Goal: Navigation & Orientation: Find specific page/section

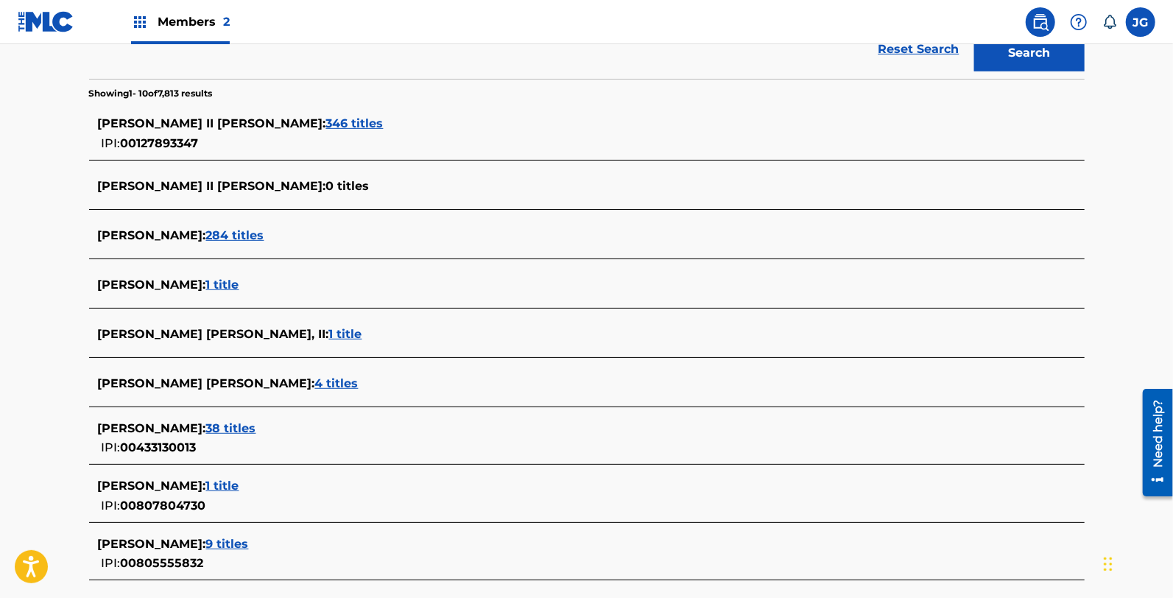
scroll to position [298, 0]
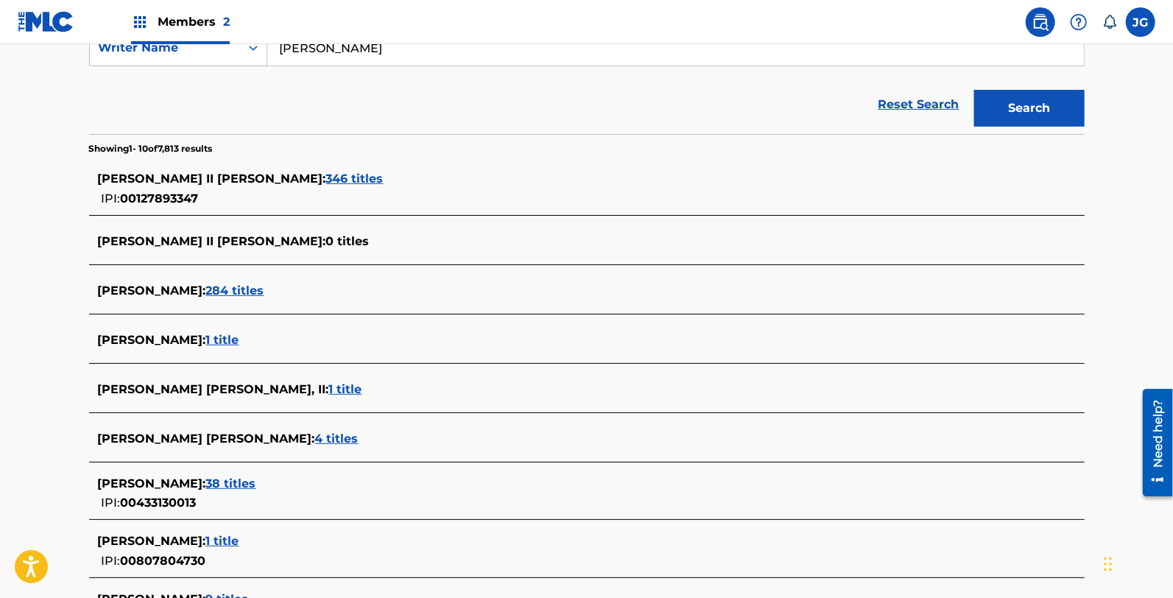
click at [326, 174] on span "346 titles" at bounding box center [354, 179] width 57 height 14
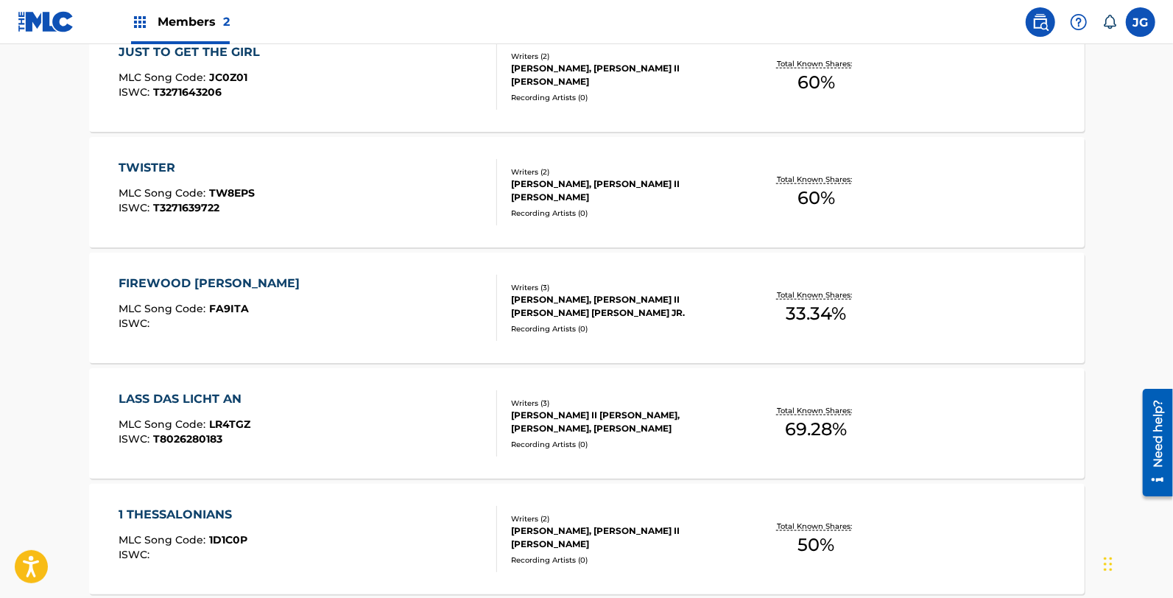
scroll to position [1204, 0]
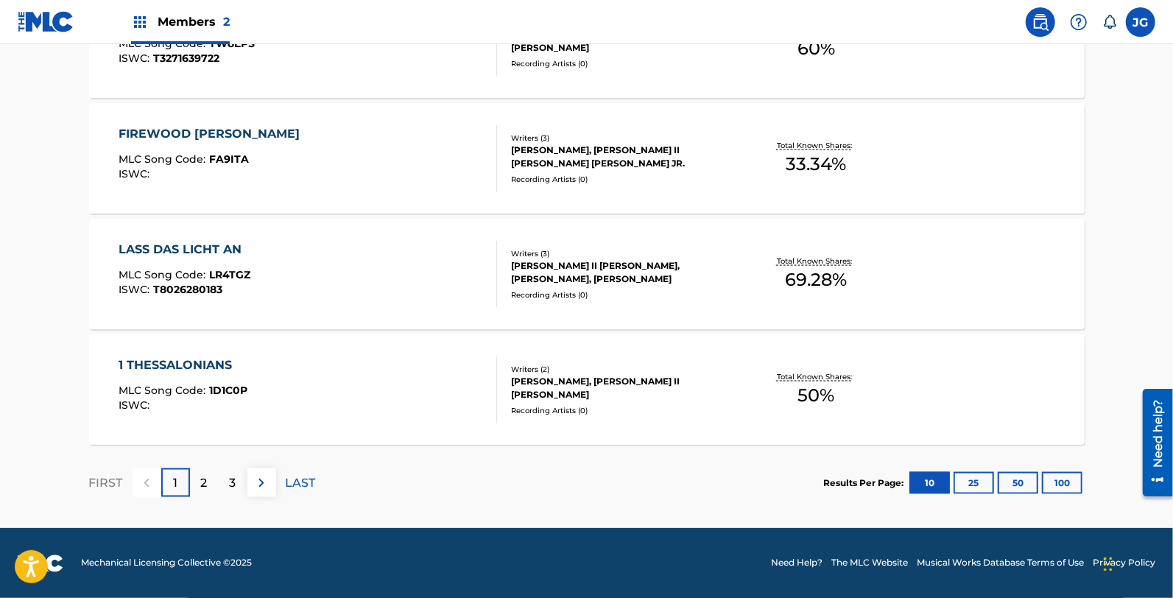
click at [261, 488] on img at bounding box center [262, 483] width 18 height 18
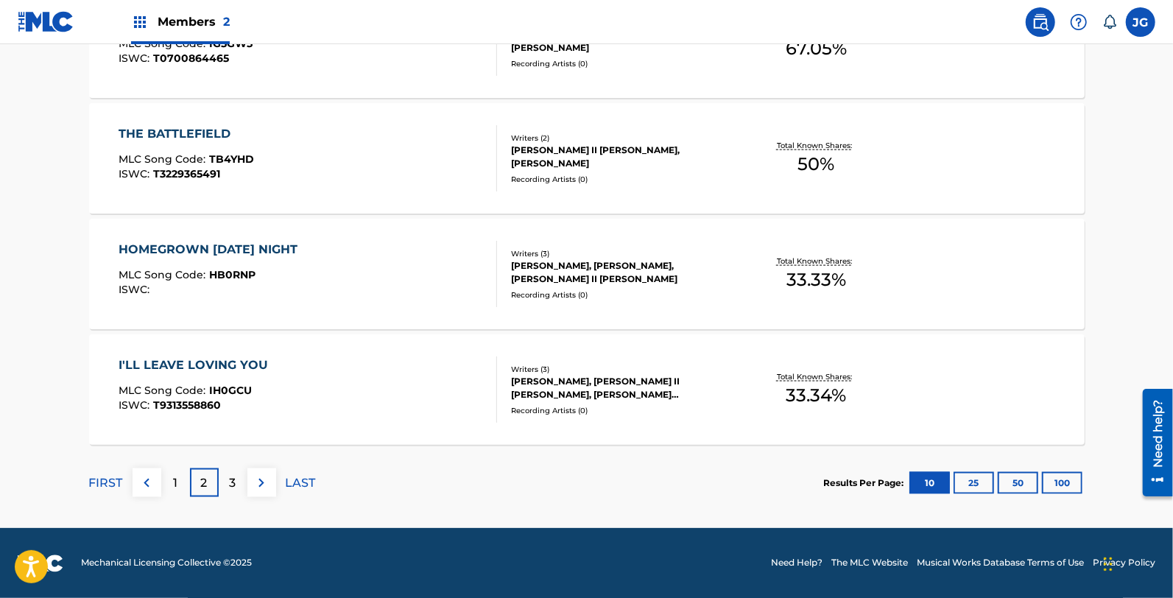
click at [228, 484] on div "3" at bounding box center [233, 482] width 29 height 29
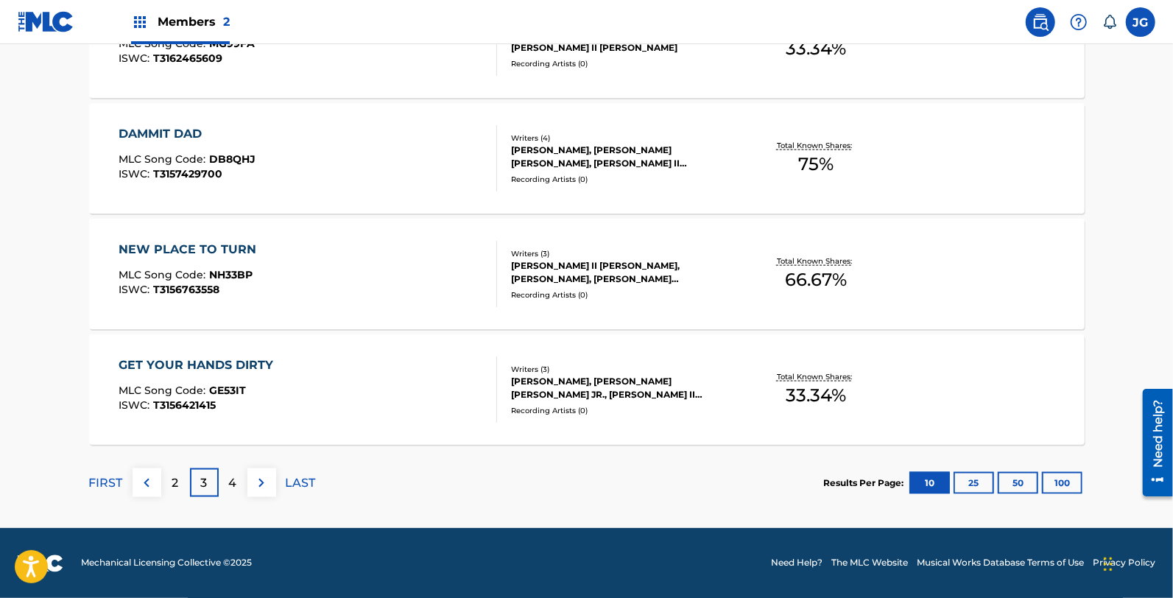
click at [231, 489] on p "4" at bounding box center [233, 483] width 8 height 18
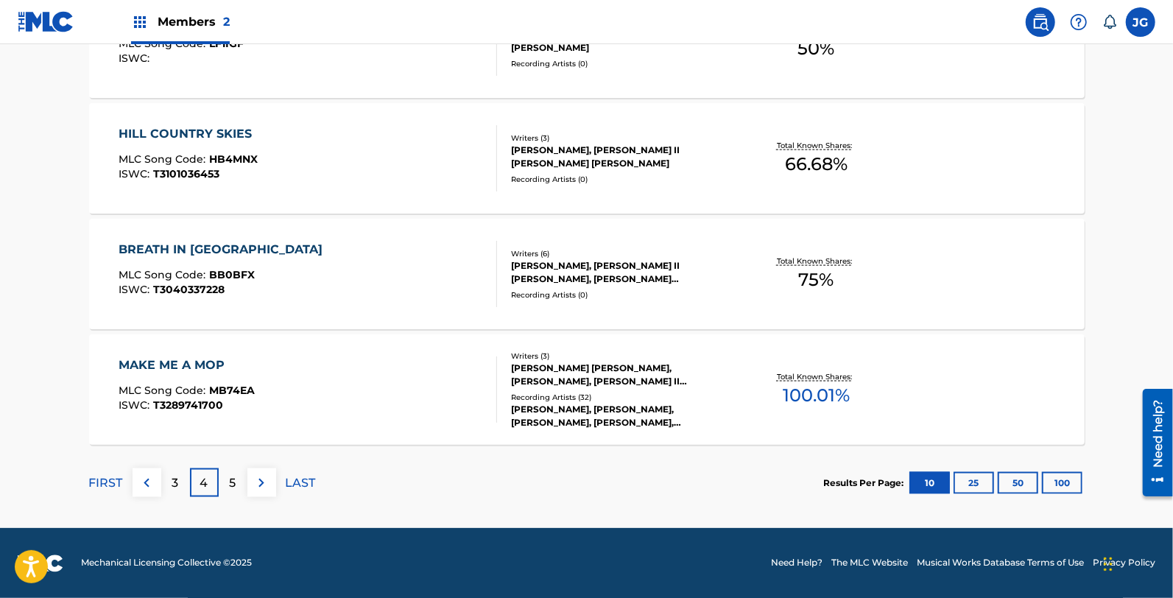
click at [258, 483] on img at bounding box center [262, 483] width 18 height 18
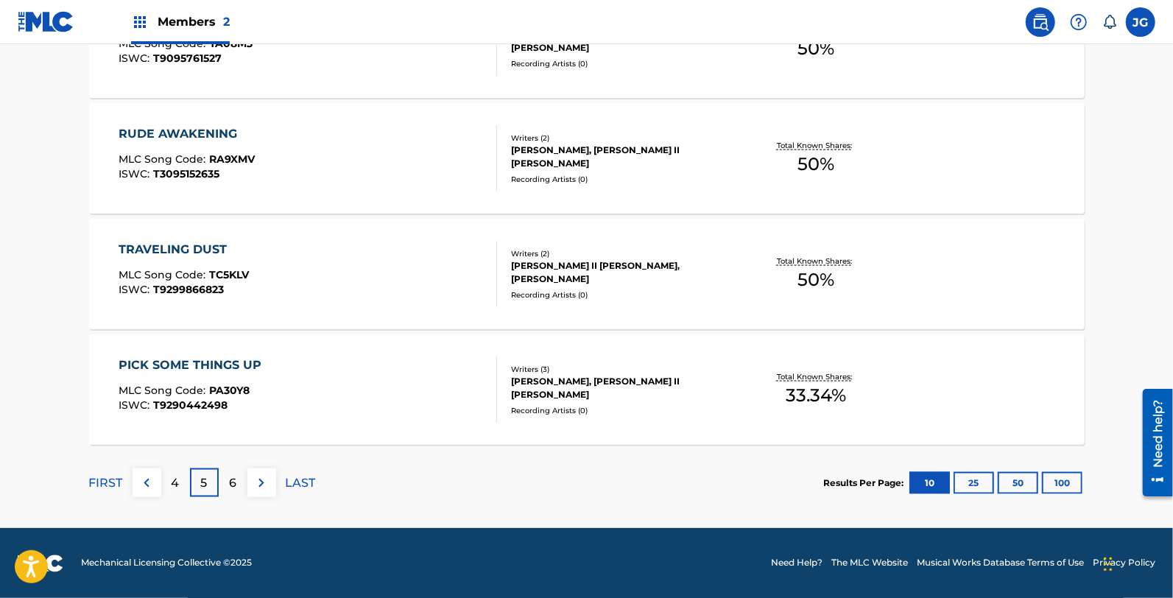
click at [251, 483] on button at bounding box center [261, 482] width 29 height 29
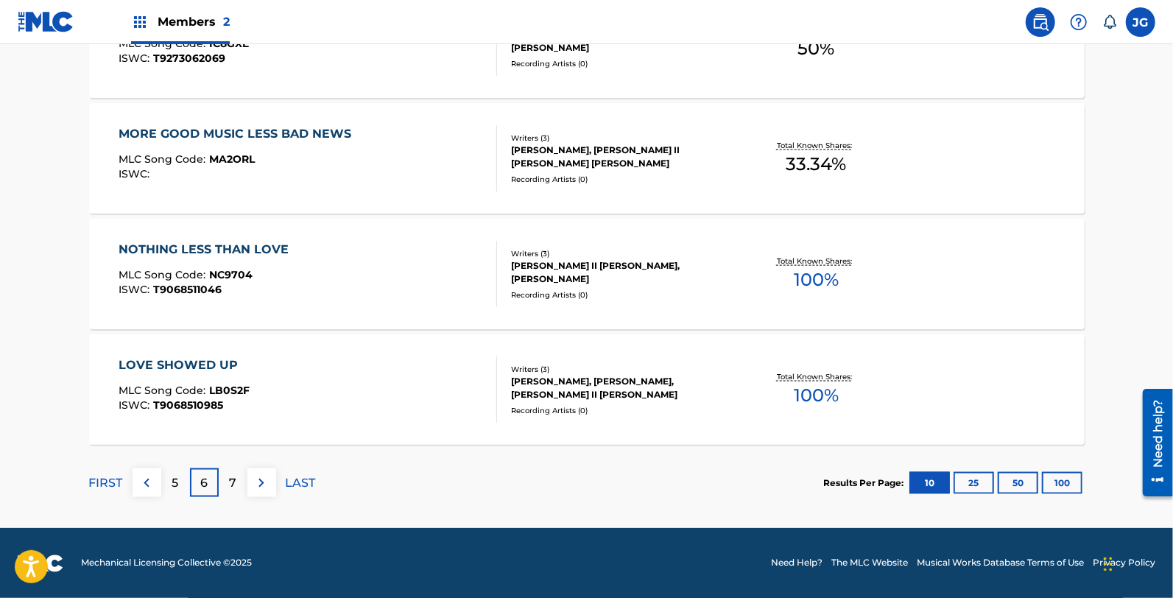
click at [264, 481] on img at bounding box center [262, 483] width 18 height 18
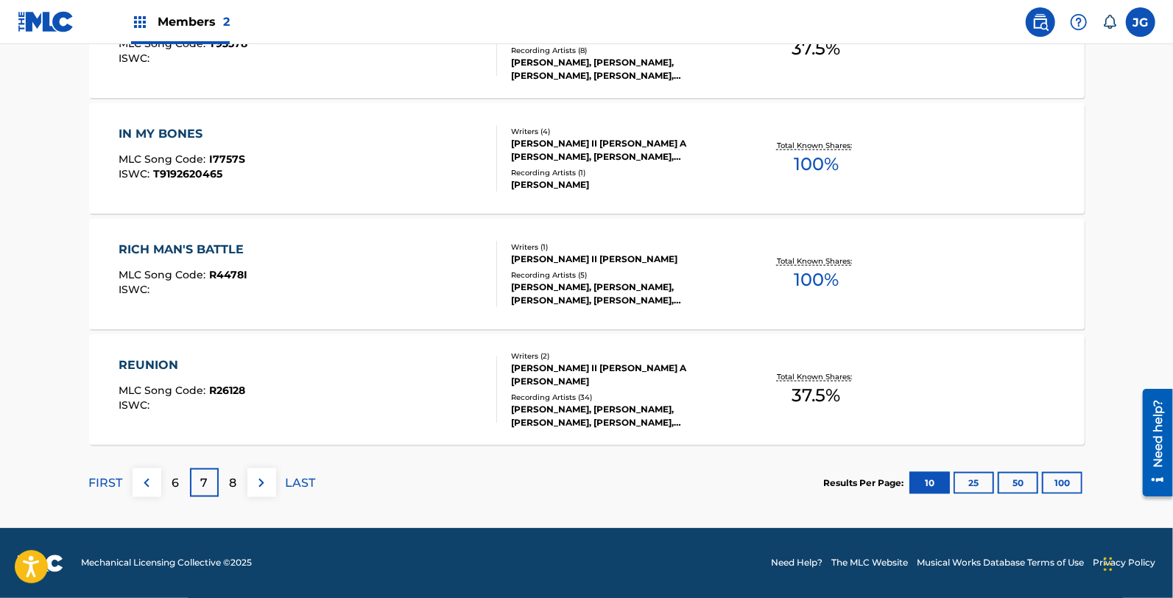
click at [253, 486] on img at bounding box center [262, 483] width 18 height 18
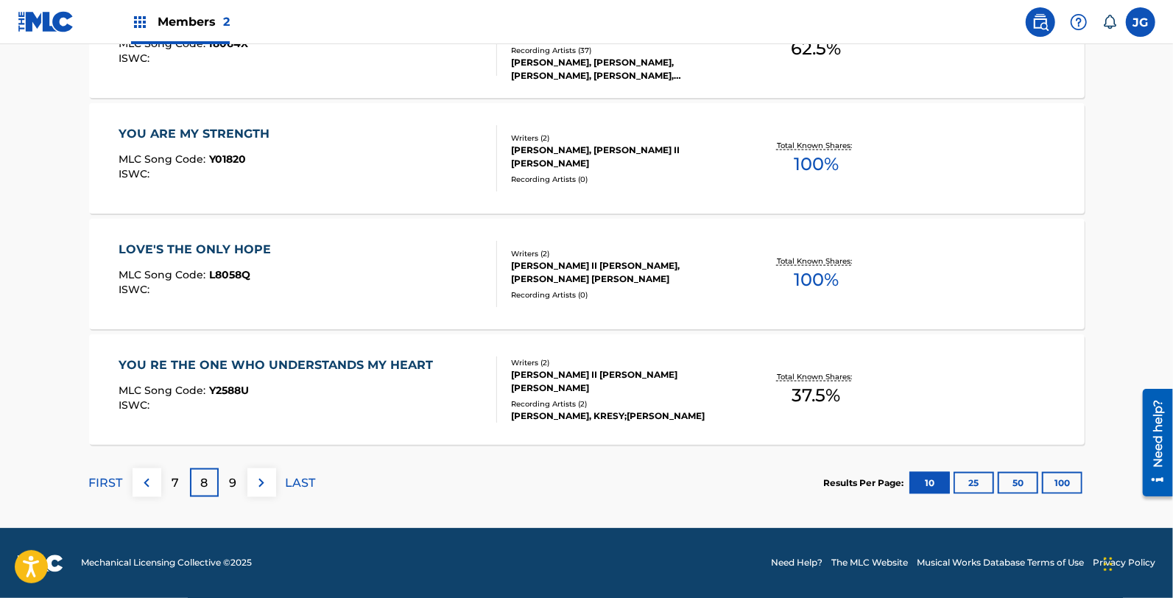
click at [261, 481] on img at bounding box center [262, 483] width 18 height 18
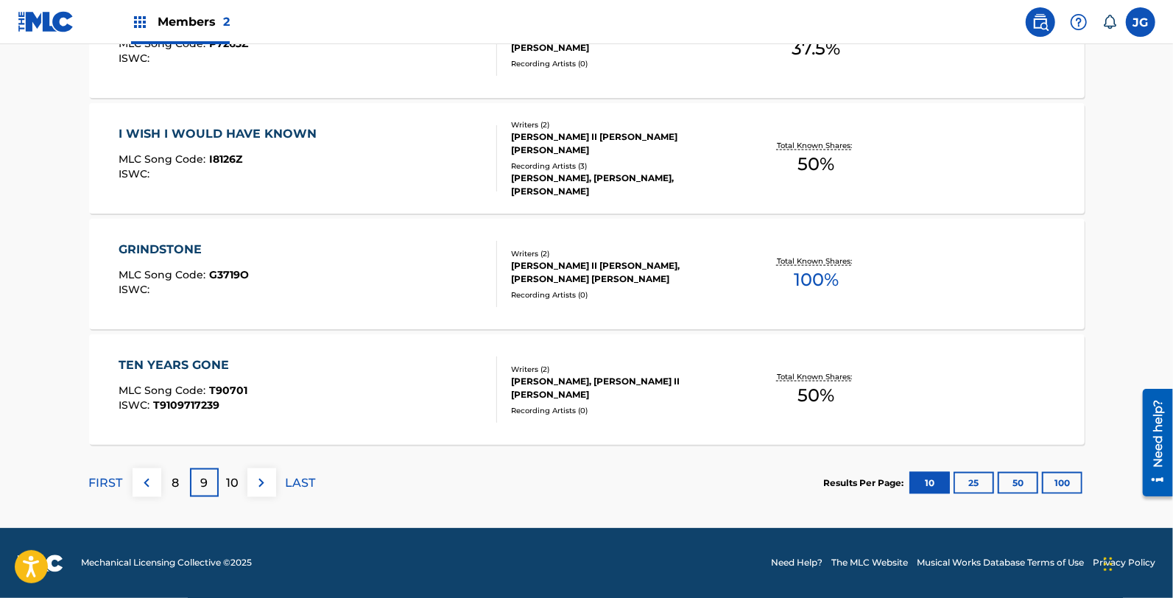
click at [250, 486] on button at bounding box center [261, 482] width 29 height 29
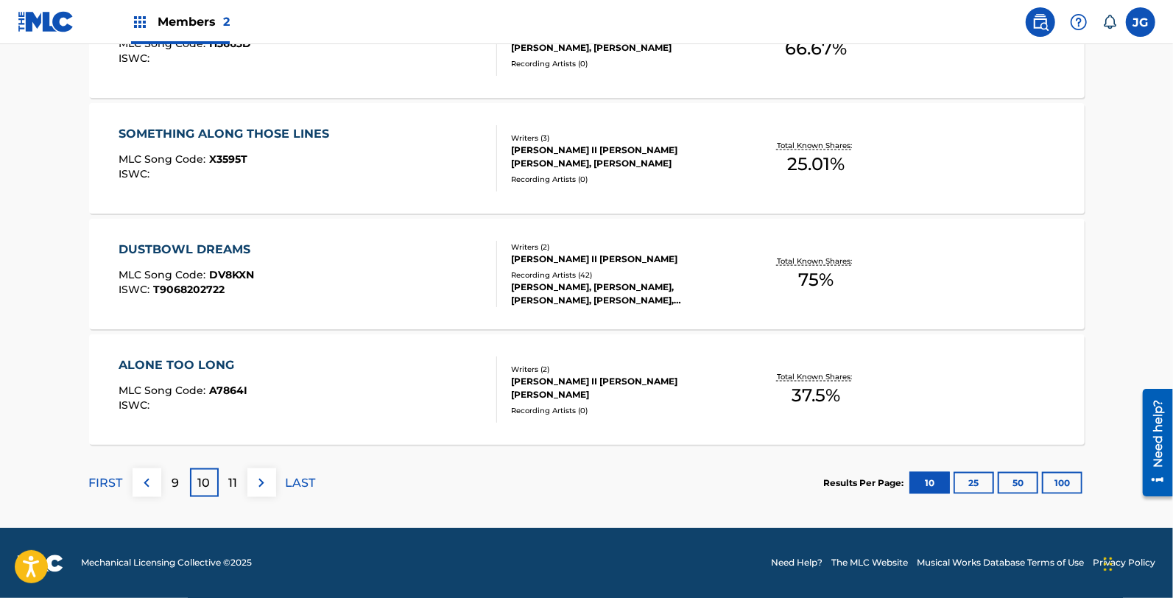
click at [261, 488] on img at bounding box center [262, 483] width 18 height 18
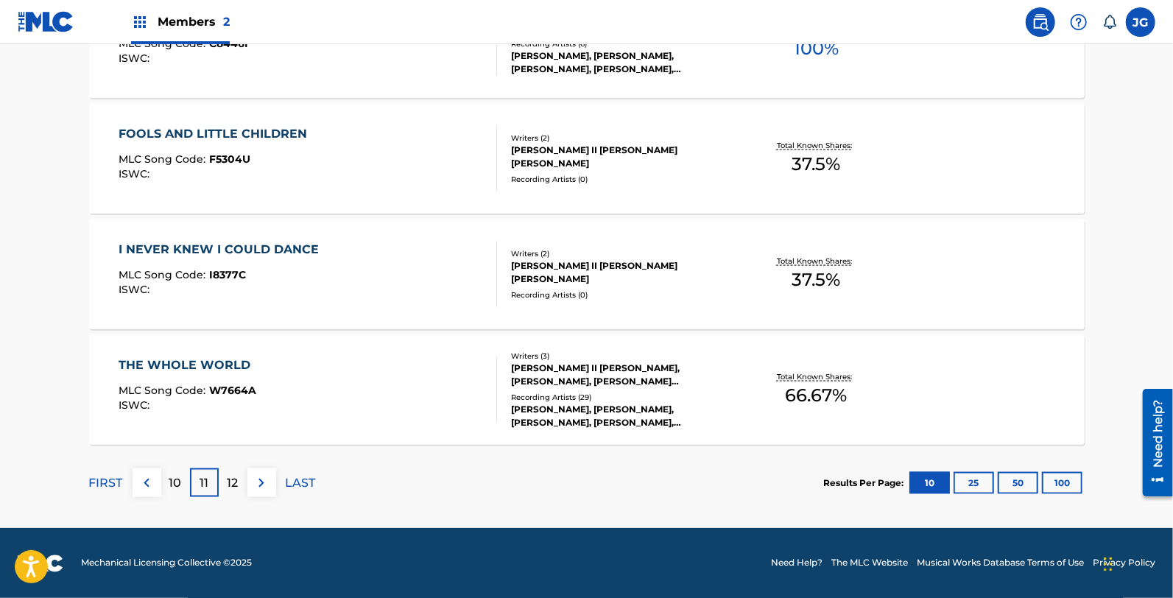
click at [261, 488] on img at bounding box center [262, 483] width 18 height 18
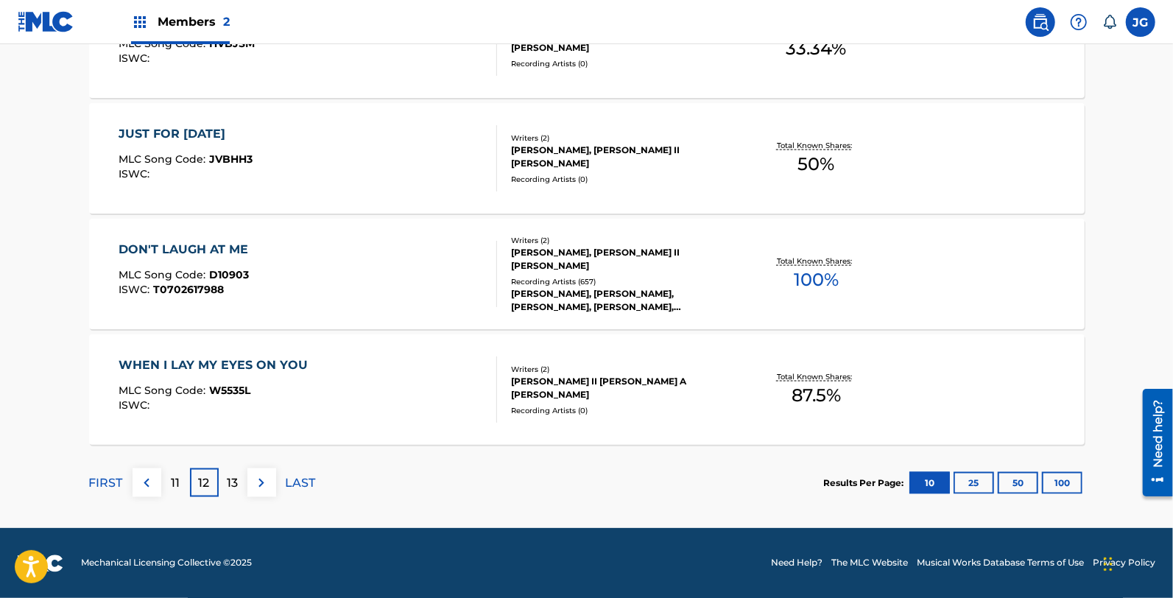
click at [261, 488] on img at bounding box center [262, 483] width 18 height 18
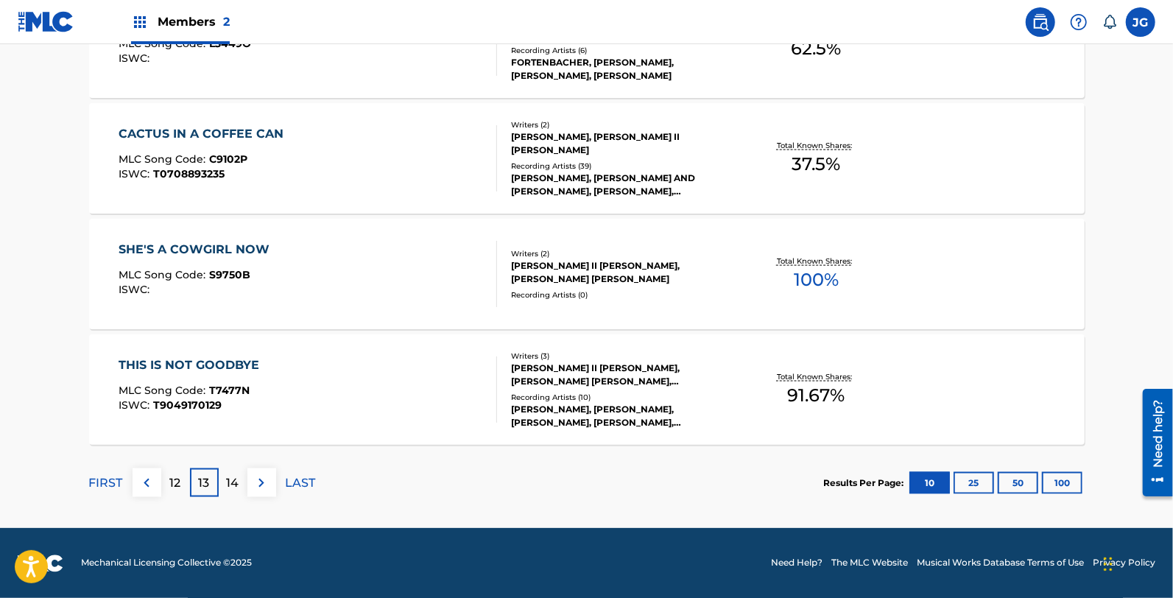
click at [261, 488] on img at bounding box center [262, 483] width 18 height 18
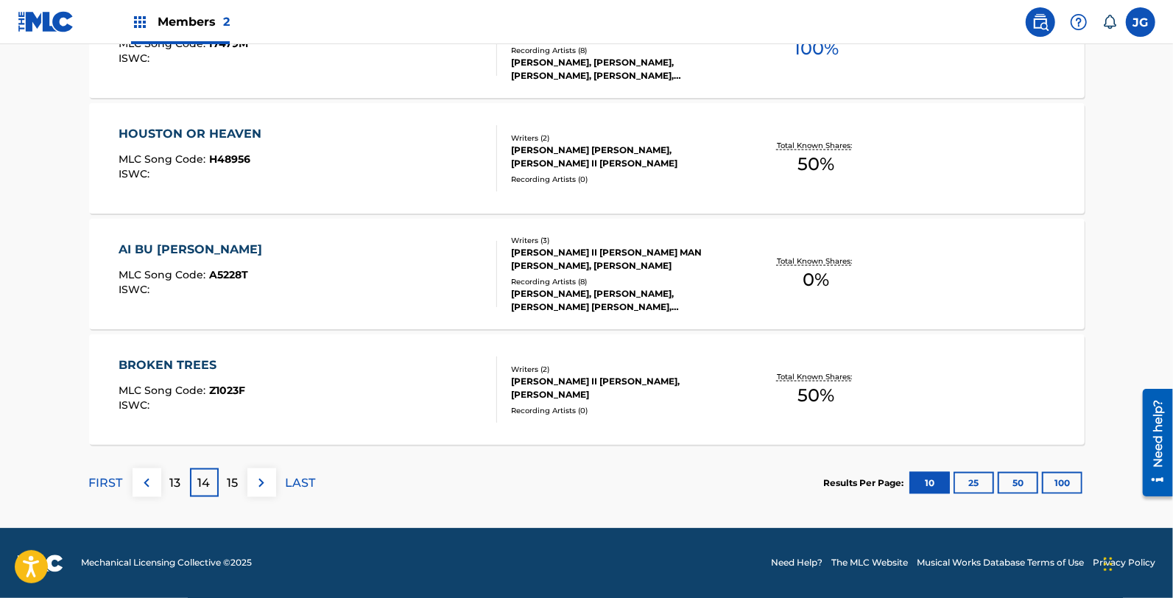
click at [261, 488] on img at bounding box center [262, 483] width 18 height 18
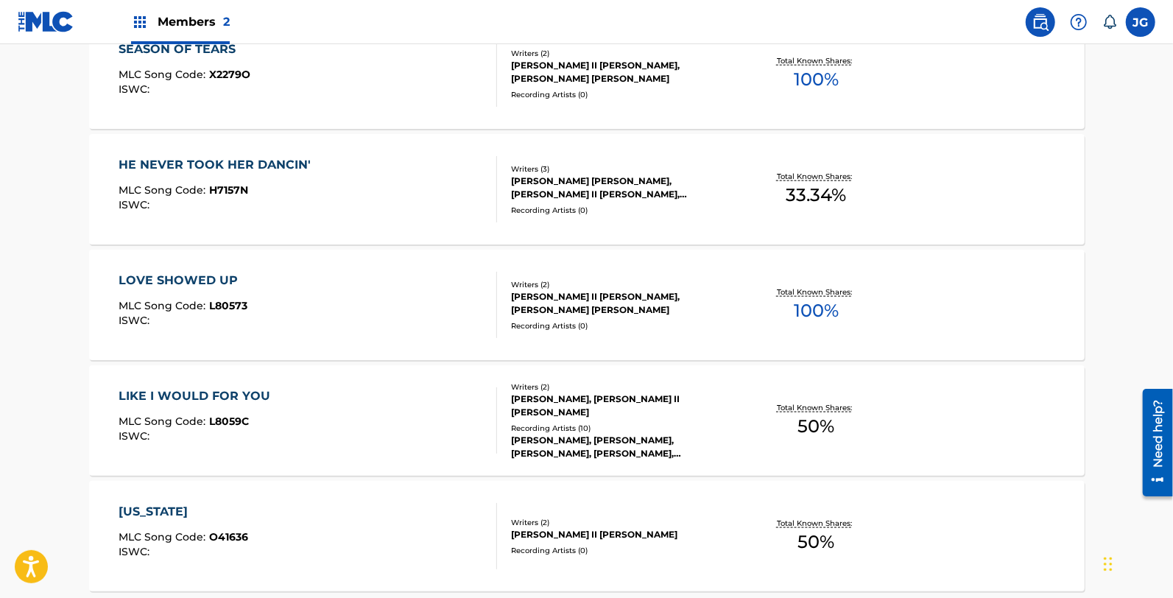
scroll to position [0, 0]
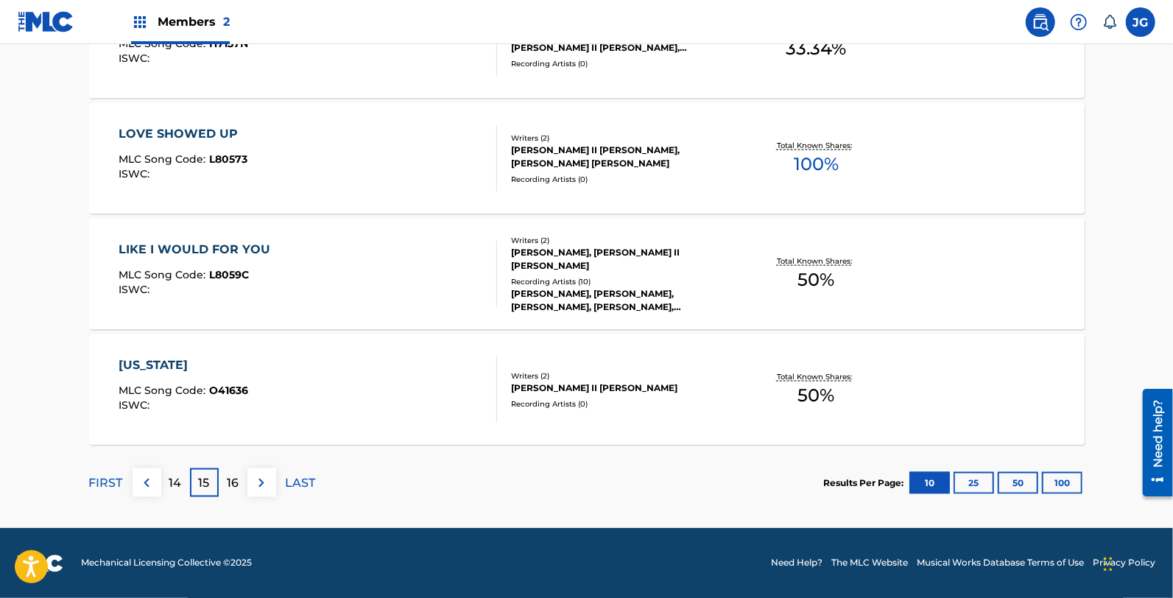
click at [261, 488] on img at bounding box center [262, 483] width 18 height 18
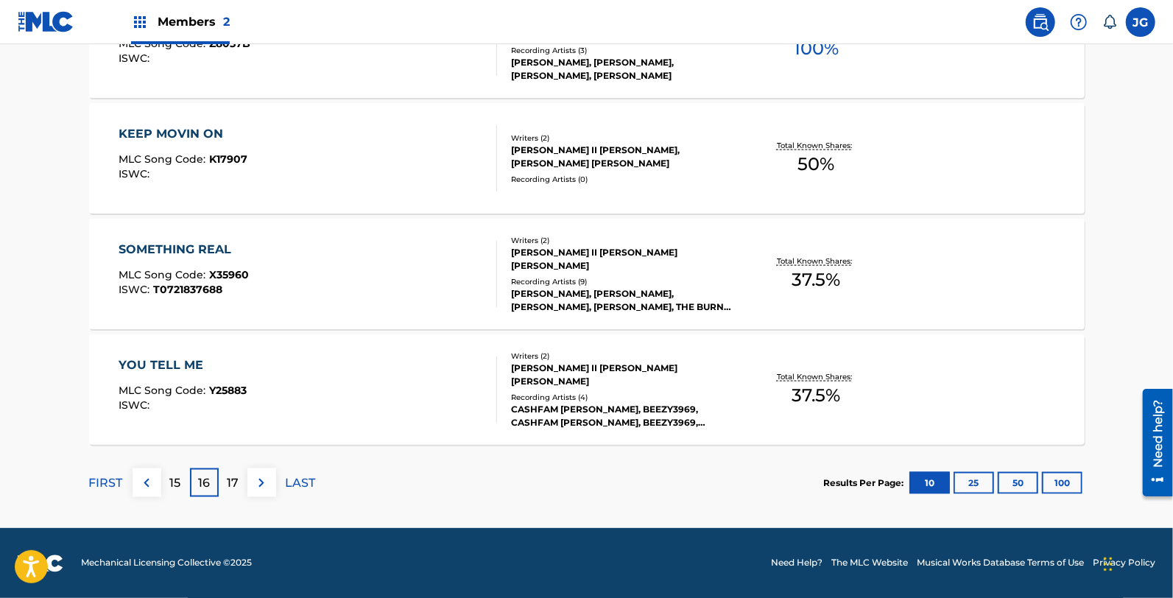
click at [261, 488] on img at bounding box center [262, 483] width 18 height 18
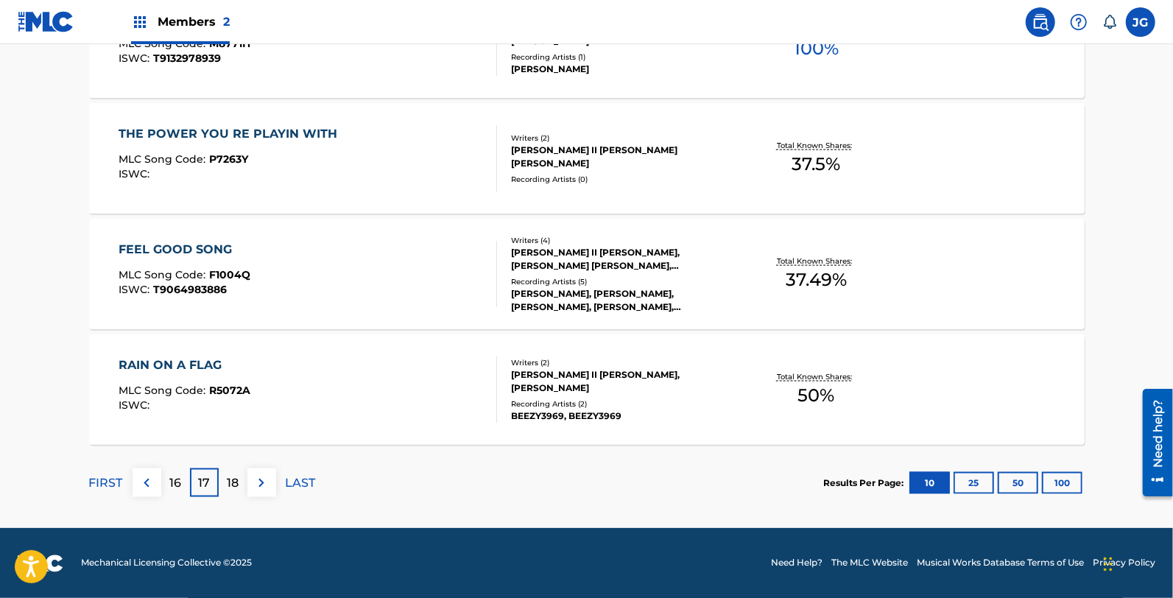
click at [261, 488] on img at bounding box center [262, 483] width 18 height 18
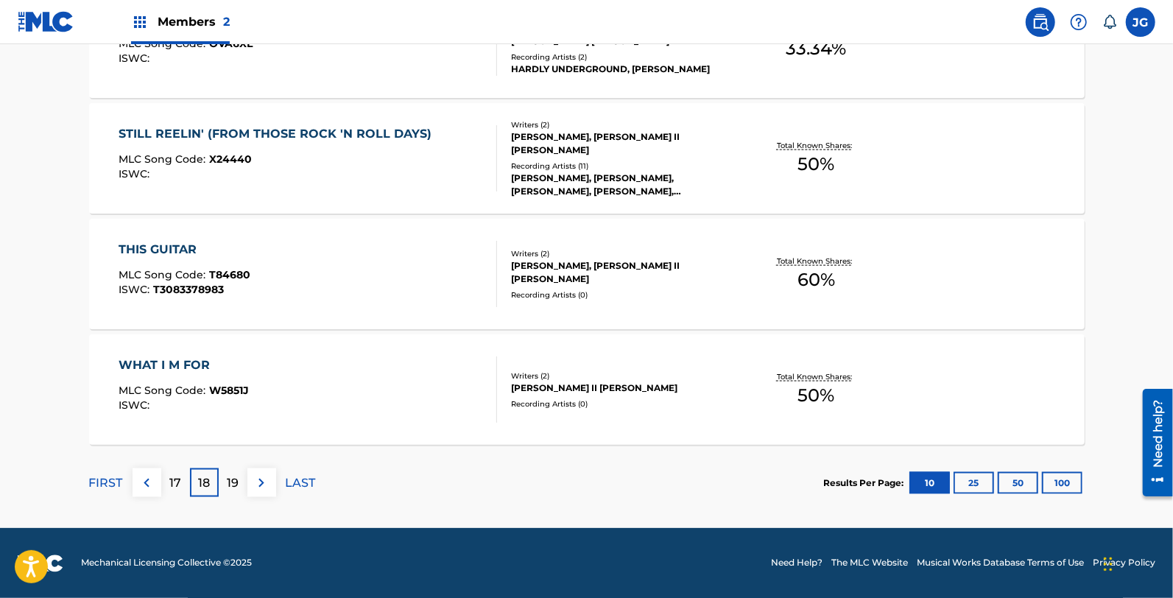
click at [261, 488] on img at bounding box center [262, 483] width 18 height 18
